Goal: Check status: Check status

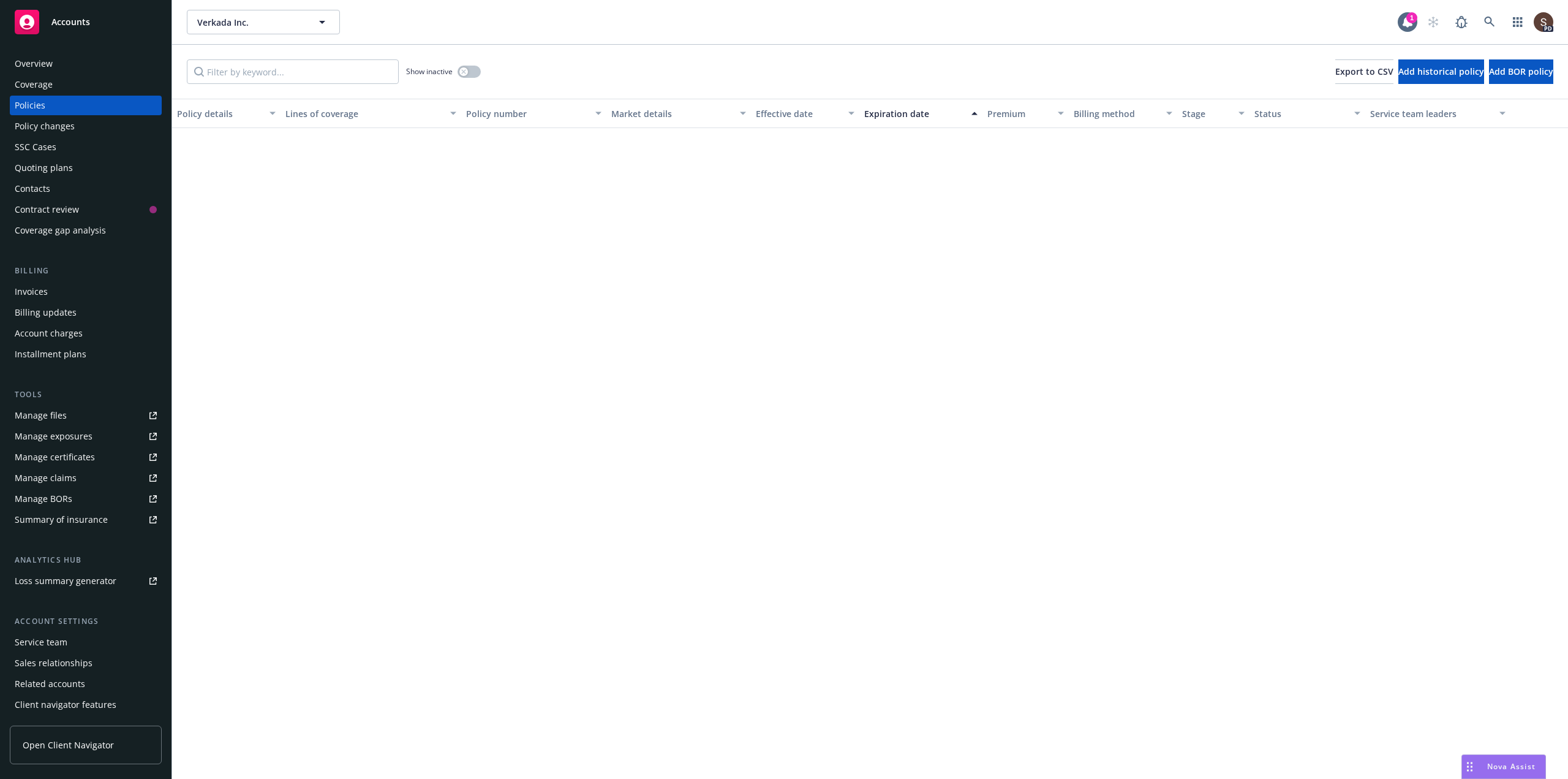
scroll to position [781, 0]
